Goal: Transaction & Acquisition: Purchase product/service

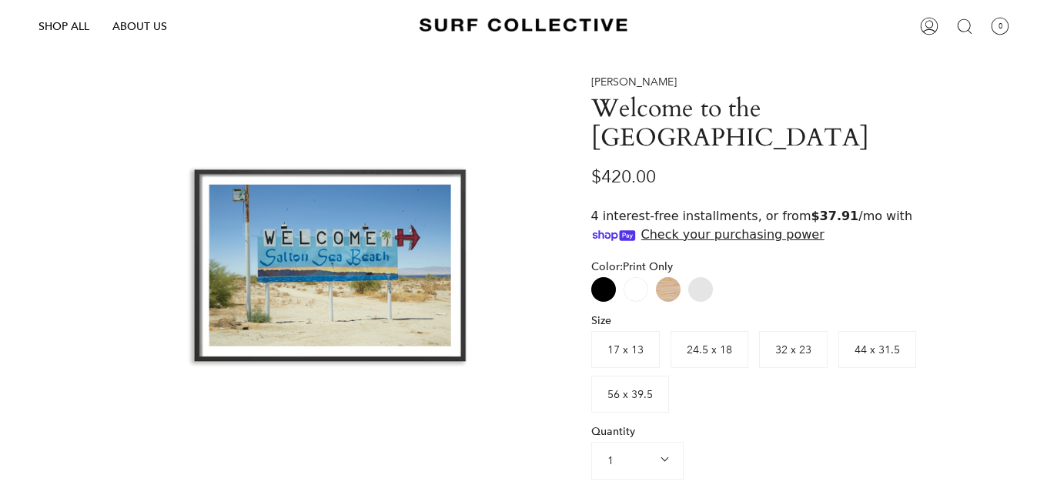
scroll to position [87, 0]
click at [841, 332] on label "44 x 31.5" at bounding box center [878, 350] width 78 height 37
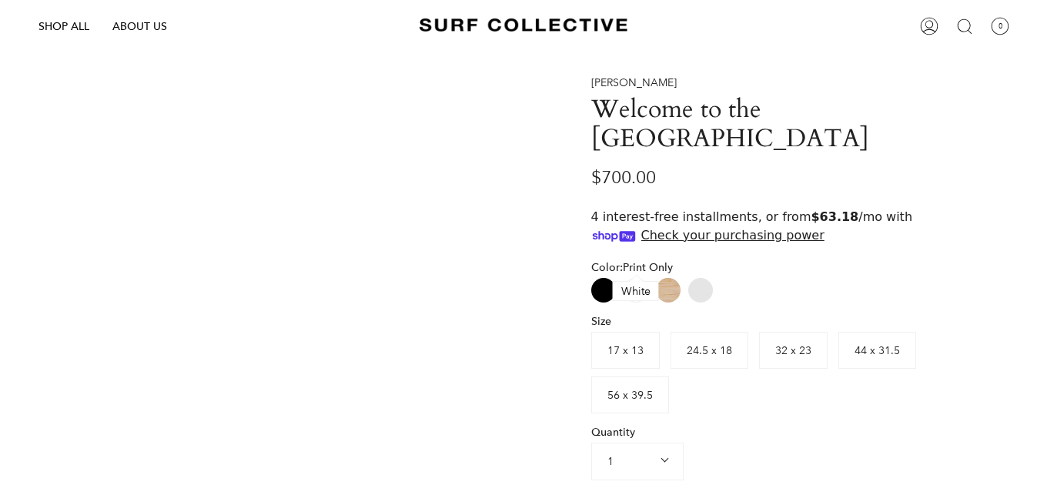
click at [632, 278] on label "White" at bounding box center [636, 290] width 25 height 25
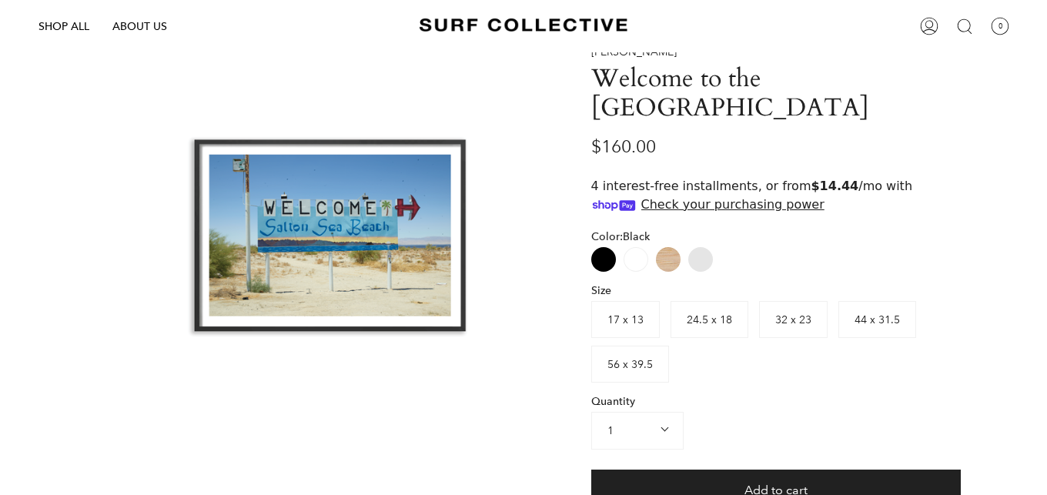
scroll to position [122, 0]
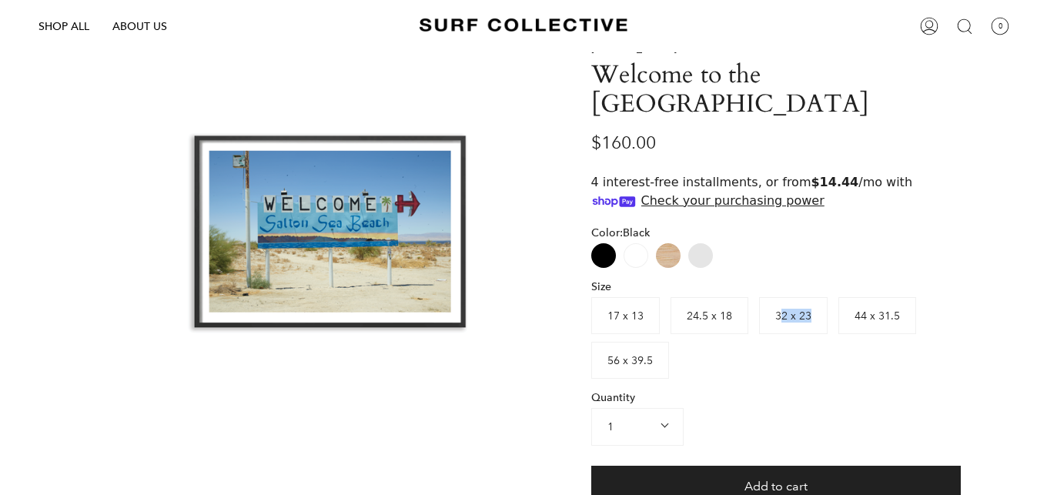
click at [782, 297] on label "32 x 23" at bounding box center [793, 315] width 69 height 37
click at [712, 309] on span "24.5 x 18" at bounding box center [709, 316] width 45 height 14
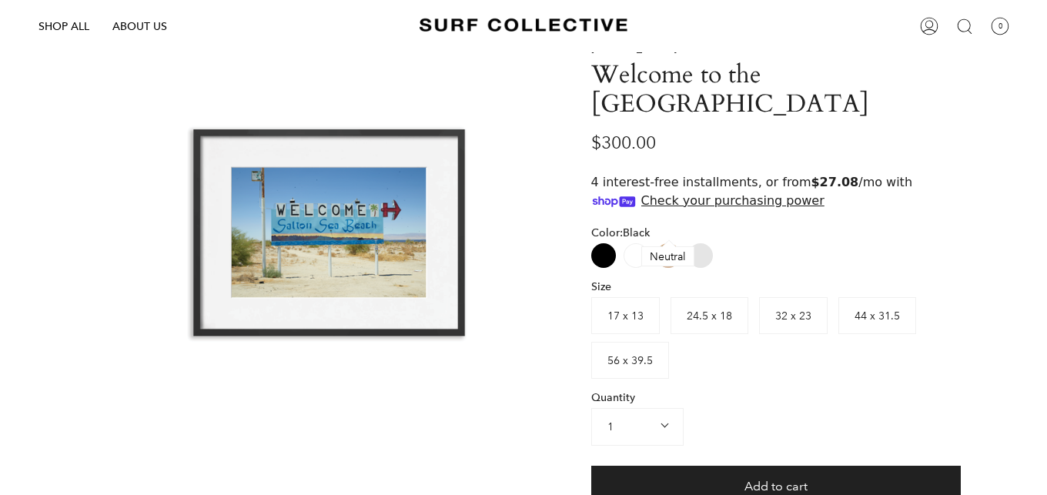
click at [637, 243] on label "White" at bounding box center [636, 255] width 25 height 25
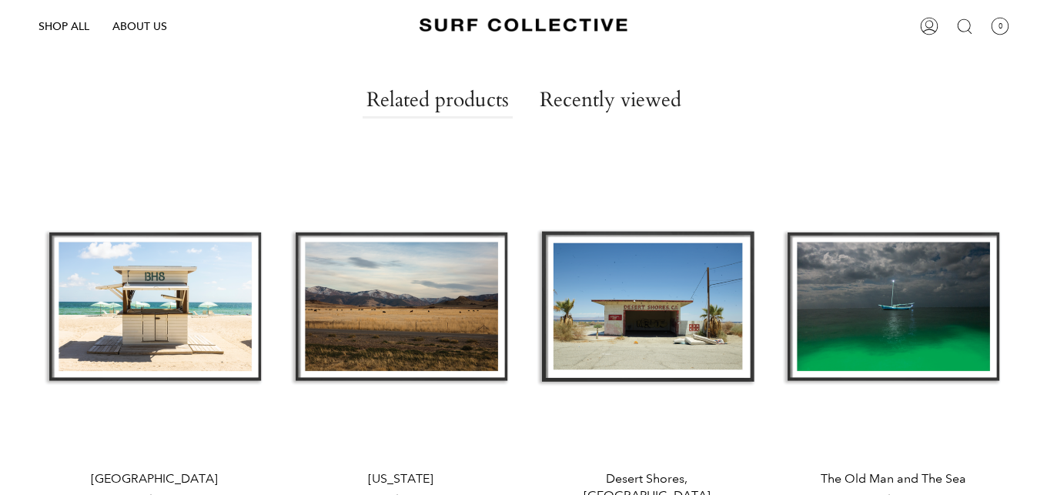
scroll to position [1010, 0]
